Goal: Information Seeking & Learning: Learn about a topic

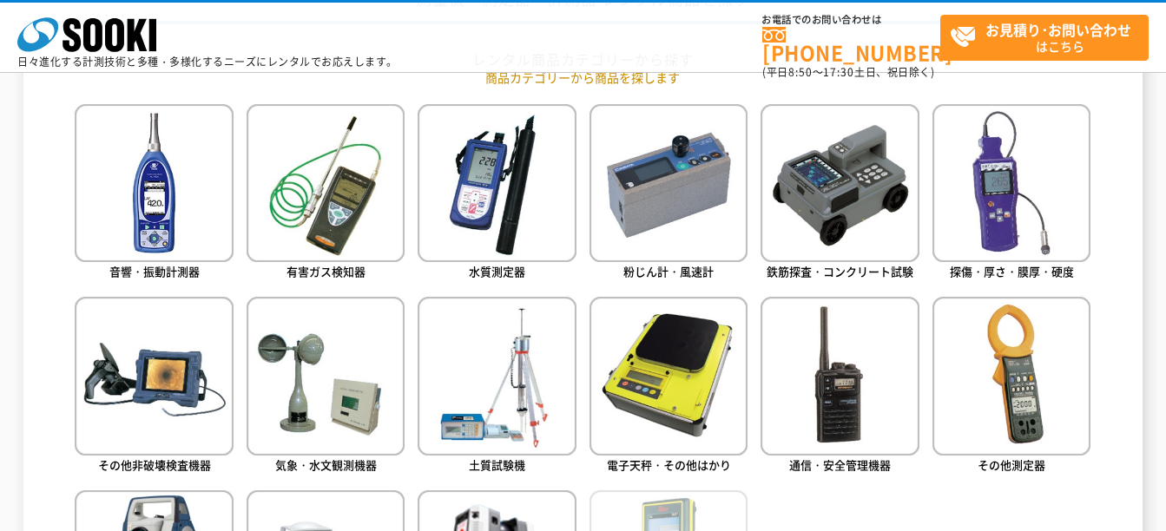
scroll to position [723, 0]
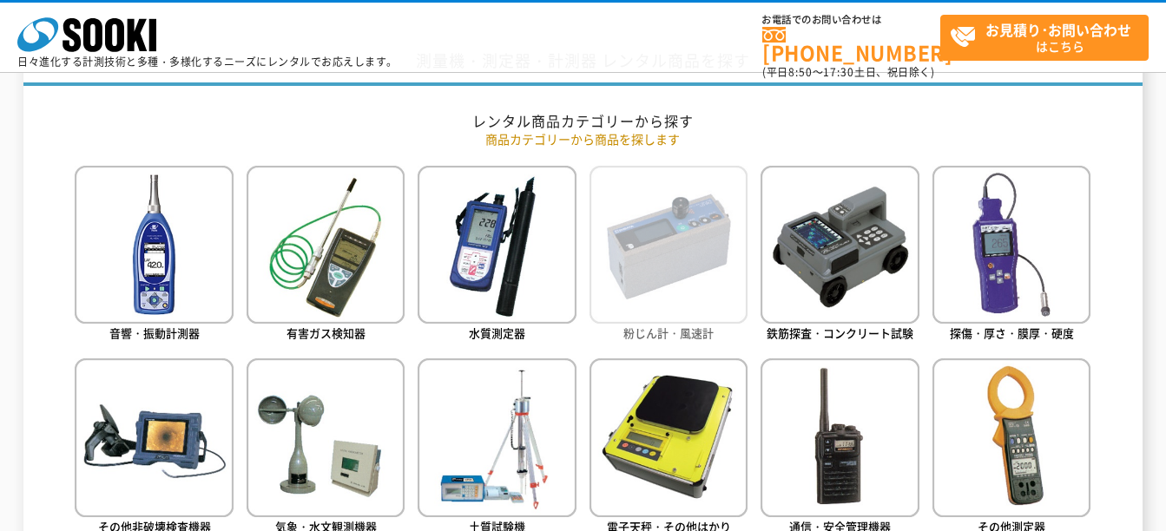
click at [655, 269] on img at bounding box center [668, 245] width 158 height 158
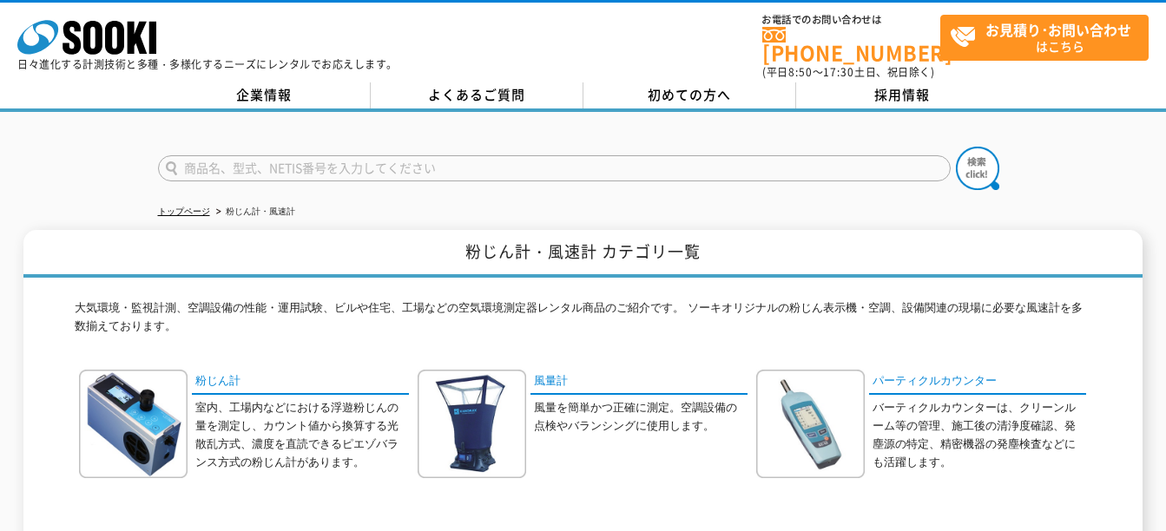
scroll to position [145, 0]
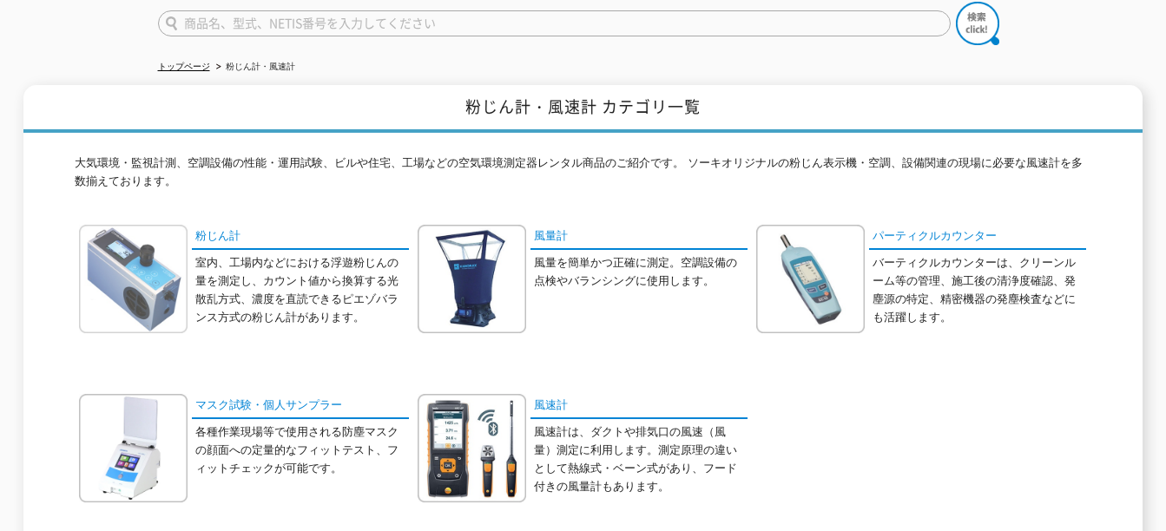
click at [147, 303] on img at bounding box center [133, 279] width 109 height 109
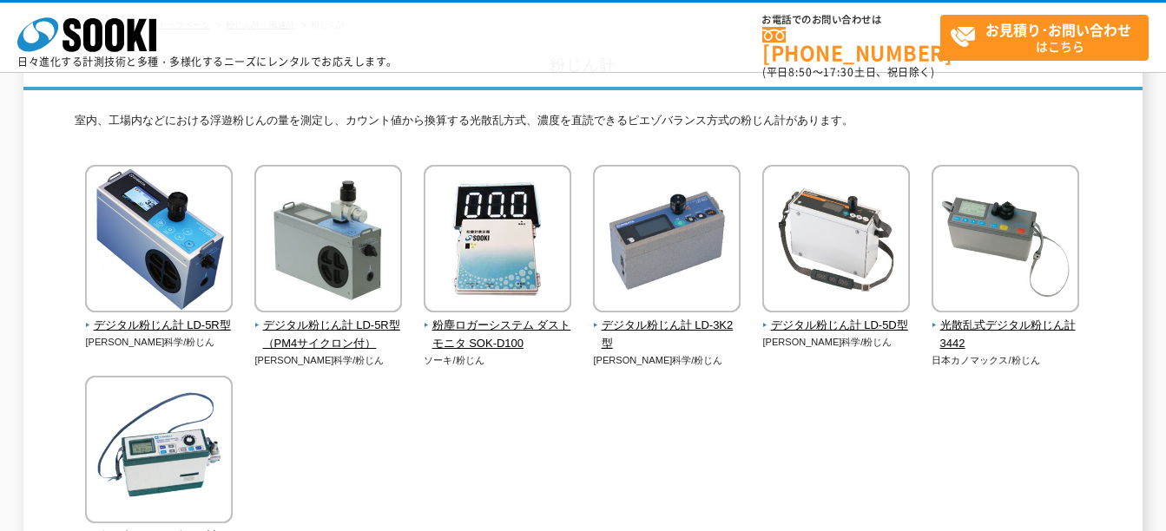
scroll to position [145, 0]
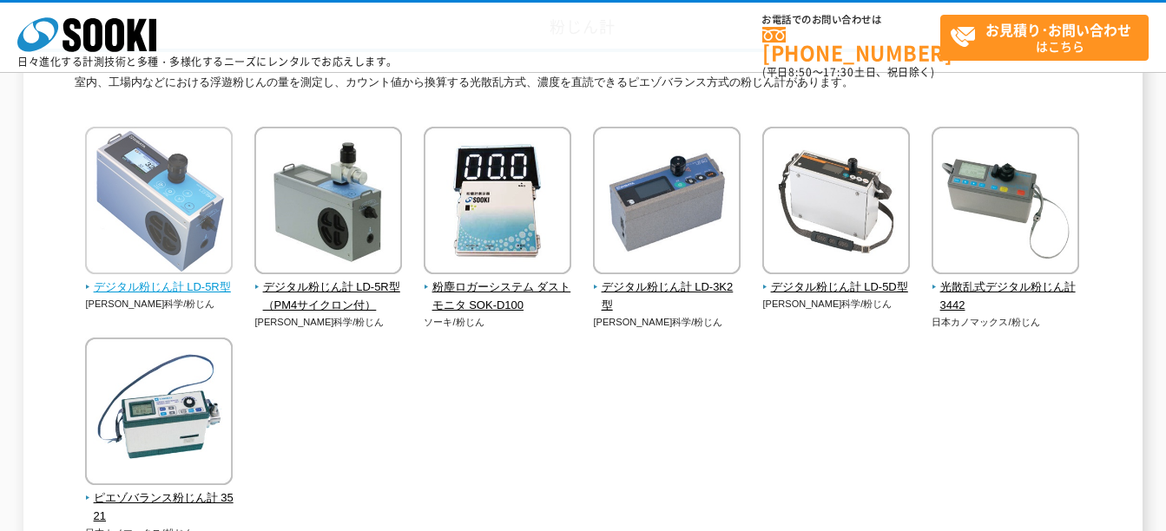
click at [174, 281] on span "デジタル粉じん計 LD-5R型" at bounding box center [159, 288] width 148 height 18
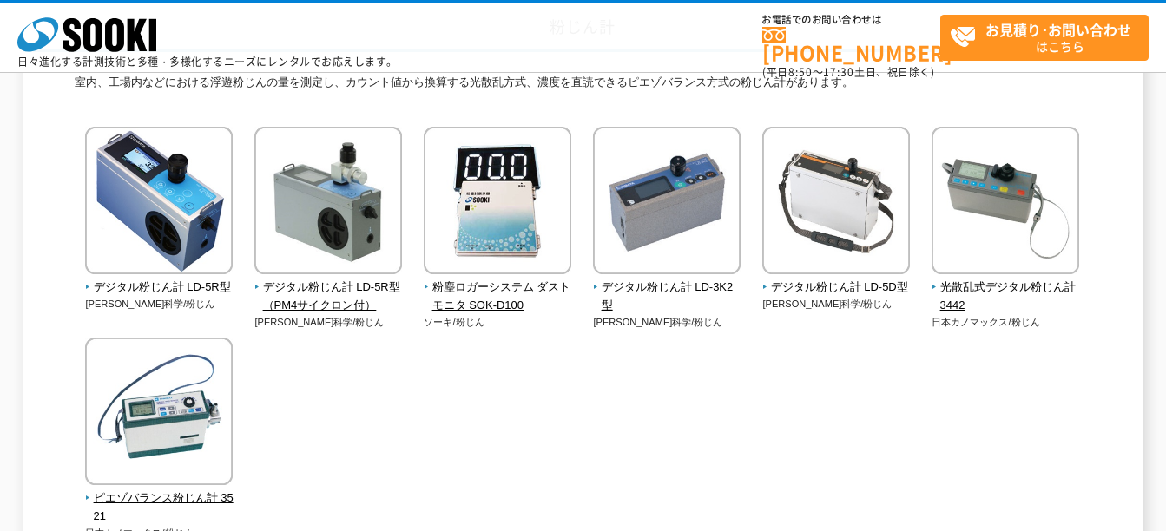
click at [483, 411] on div "デジタル粉じん計 LD-5R型 柴田科学/粉じん" at bounding box center [583, 351] width 1016 height 448
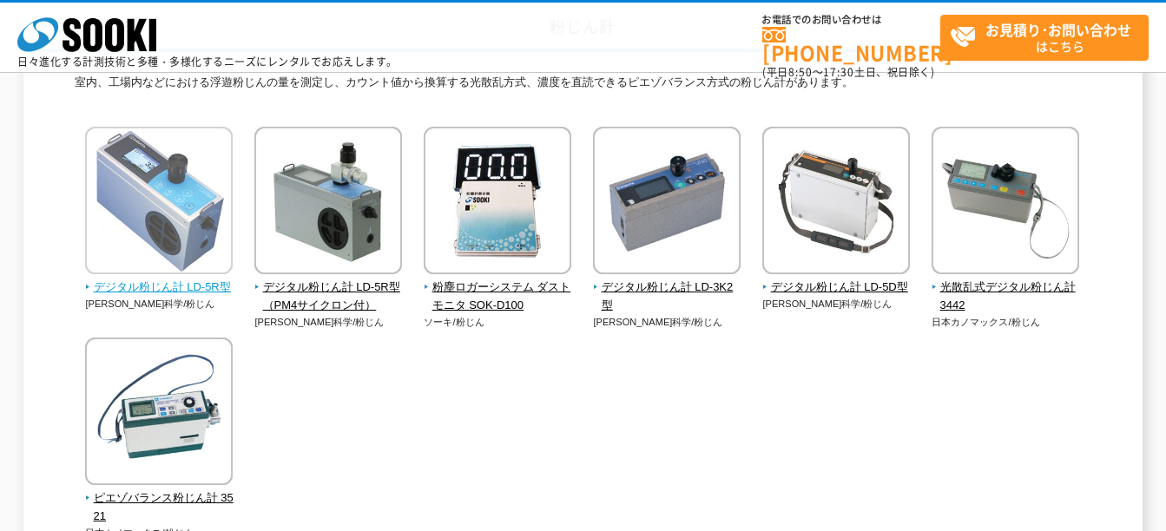
click at [197, 290] on span "デジタル粉じん計 LD-5R型" at bounding box center [159, 288] width 148 height 18
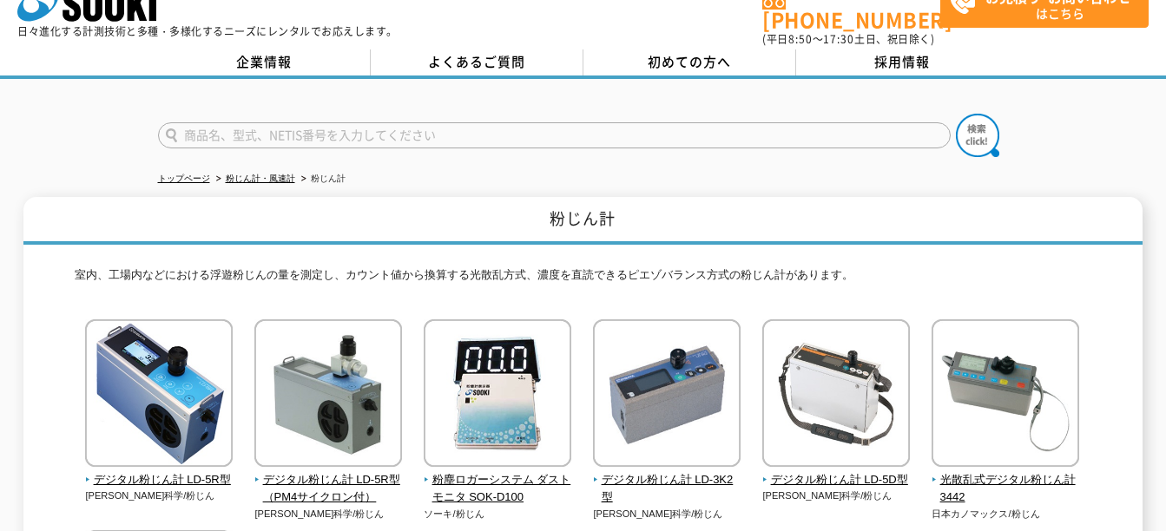
scroll to position [0, 0]
